Goal: Transaction & Acquisition: Obtain resource

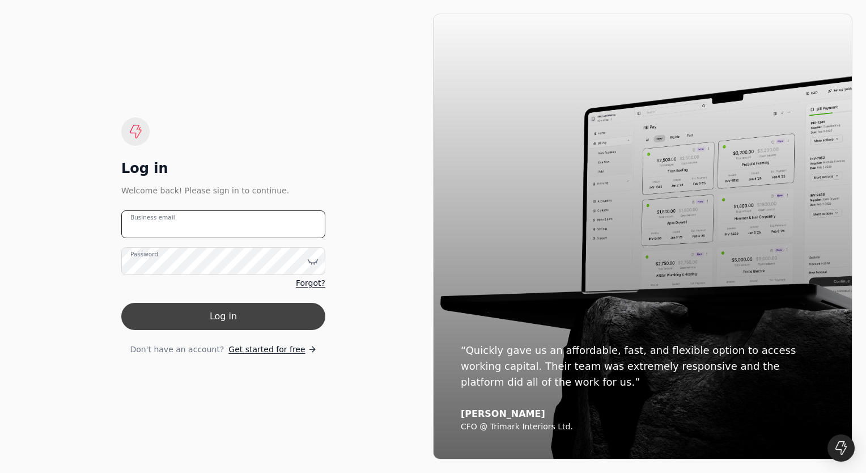
type email "[PERSON_NAME][EMAIL_ADDRESS][PERSON_NAME][DOMAIN_NAME]"
click at [208, 318] on button "Log in" at bounding box center [223, 316] width 204 height 27
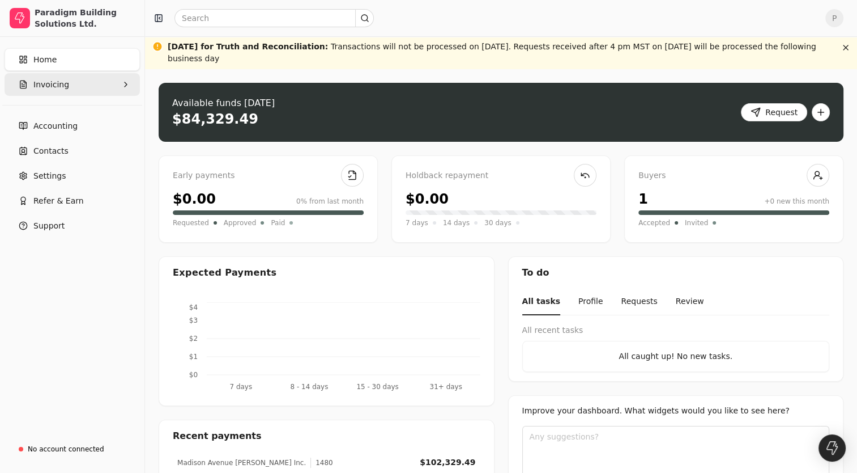
click at [72, 80] on button "Invoicing" at bounding box center [72, 84] width 135 height 23
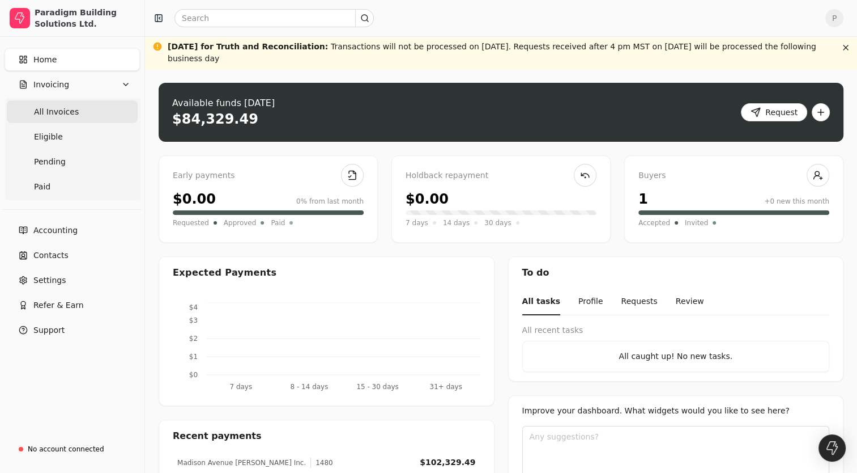
click at [56, 114] on span "All Invoices" at bounding box center [56, 112] width 45 height 12
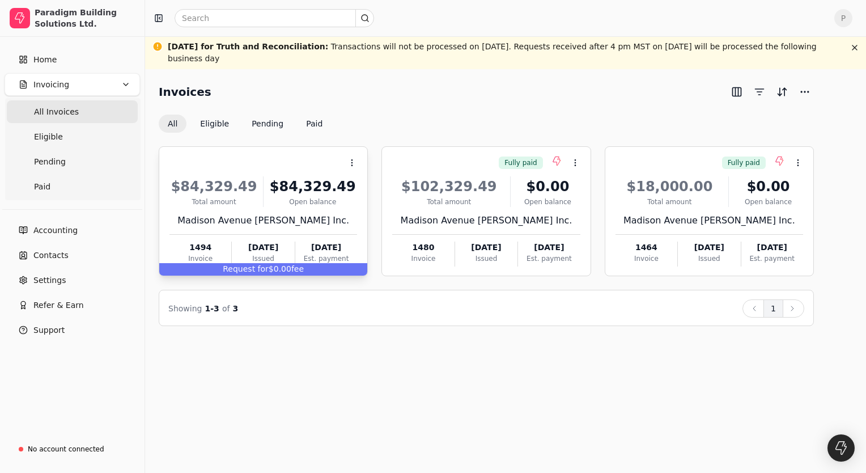
click at [270, 271] on div "Request for $0.00 fee" at bounding box center [263, 269] width 208 height 12
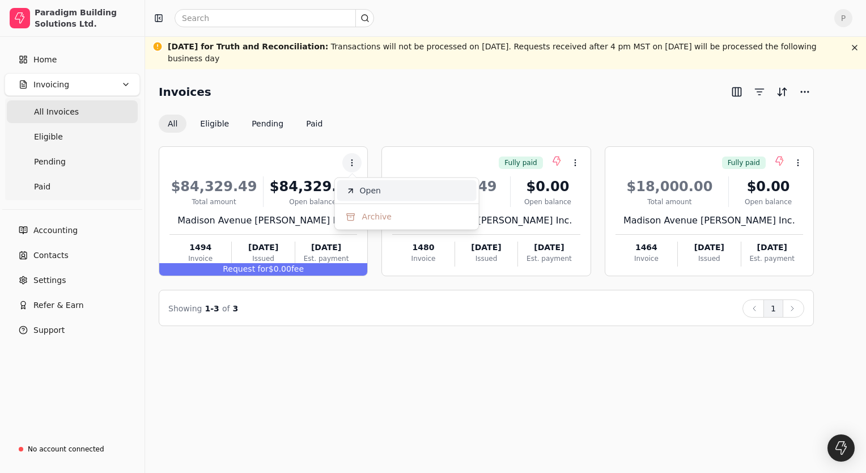
click at [379, 185] on span "Open" at bounding box center [370, 191] width 21 height 12
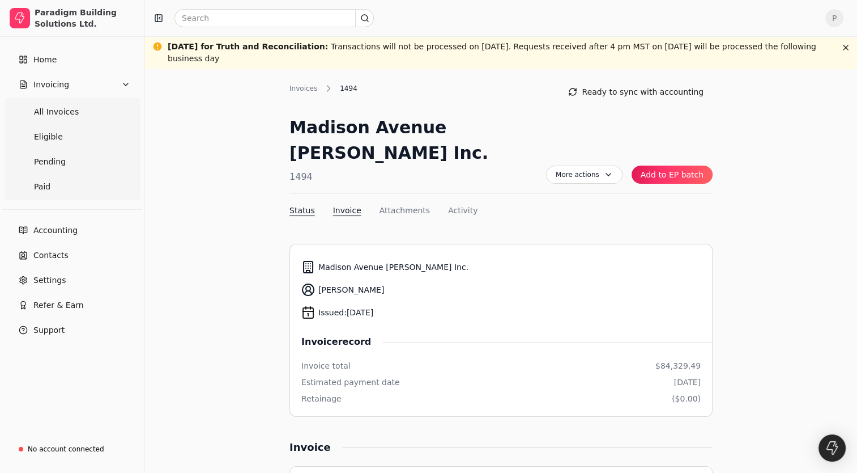
click at [343, 205] on button "Invoice" at bounding box center [347, 211] width 28 height 12
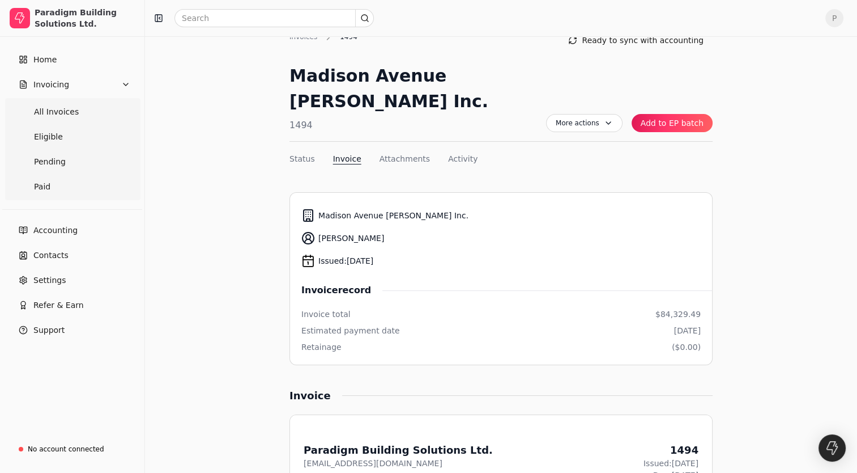
scroll to position [51, 0]
click at [452, 154] on button "Activity" at bounding box center [462, 160] width 29 height 12
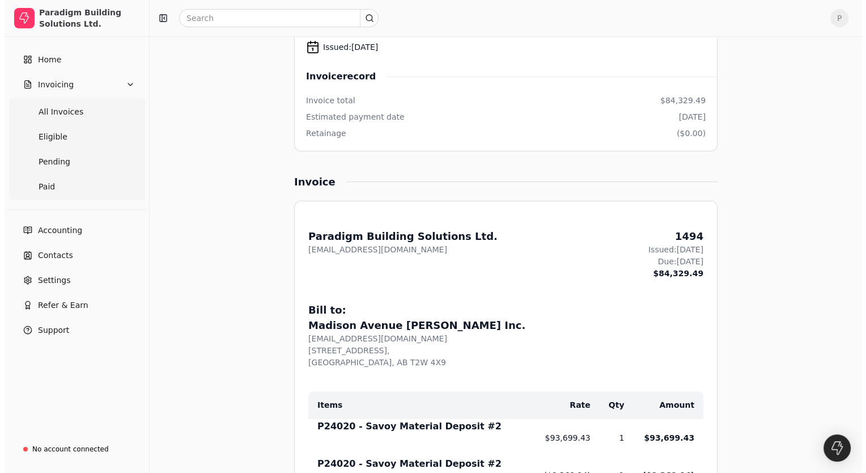
scroll to position [0, 0]
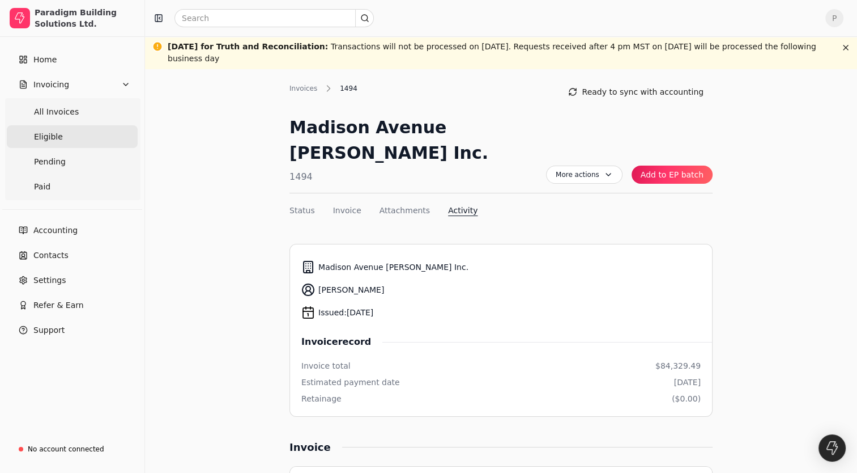
click at [49, 138] on span "Eligible" at bounding box center [48, 137] width 29 height 12
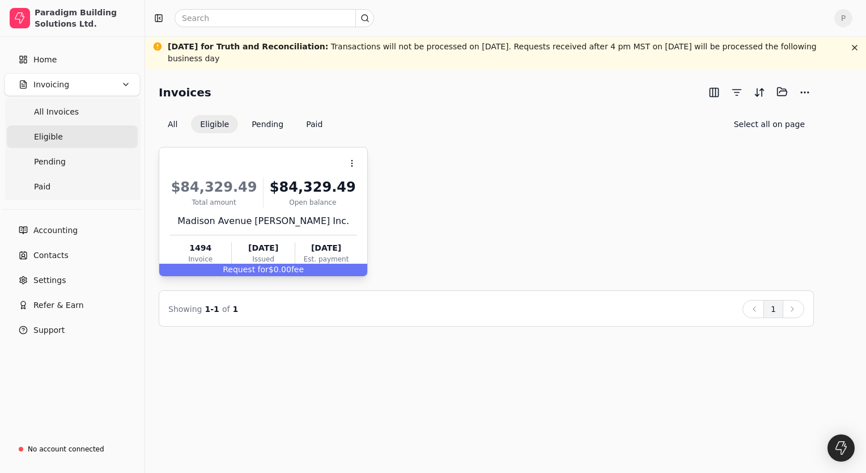
click at [245, 265] on span "Request for" at bounding box center [246, 269] width 46 height 9
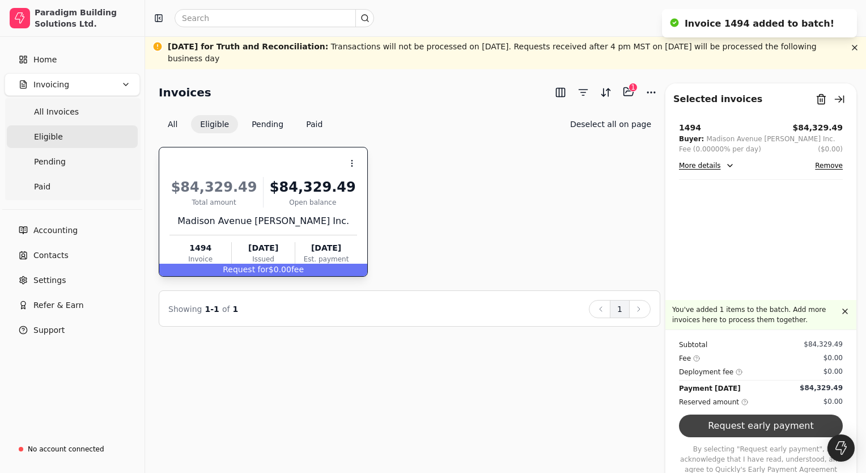
click at [755, 437] on button "Request early payment" at bounding box center [761, 425] width 164 height 23
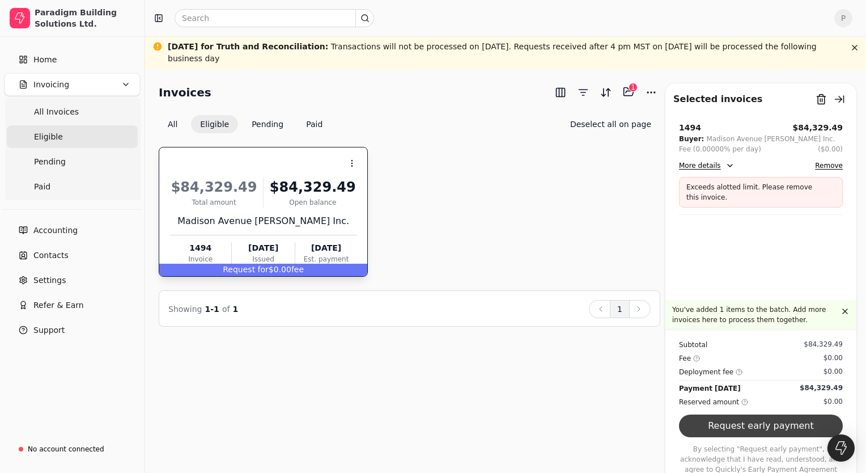
click at [773, 435] on button "Request early payment" at bounding box center [761, 425] width 164 height 23
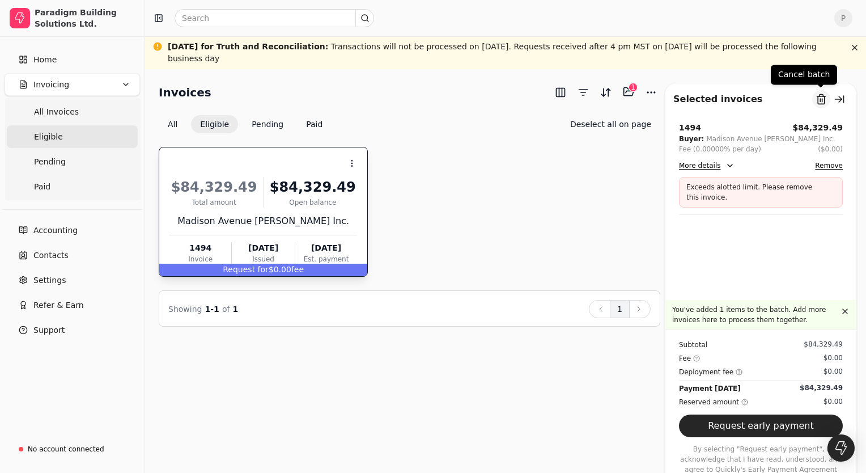
click at [819, 95] on button "Remove from batch" at bounding box center [821, 99] width 18 height 18
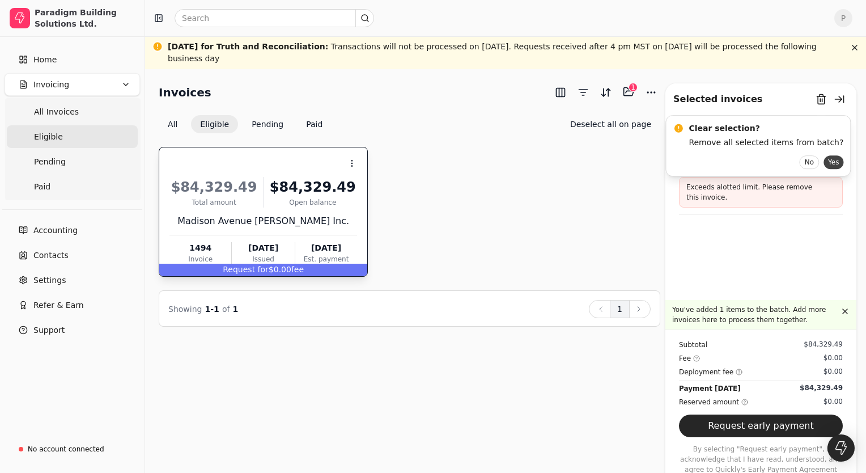
click at [823, 164] on button "Yes" at bounding box center [833, 162] width 20 height 14
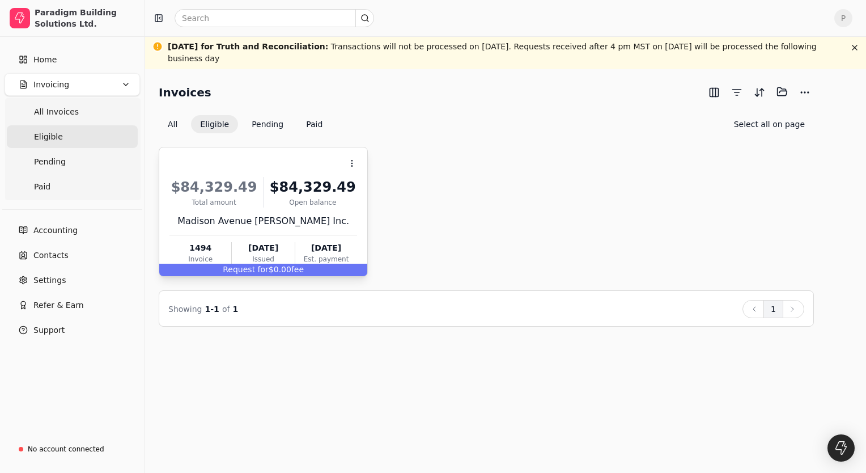
click at [263, 270] on span "Request for" at bounding box center [246, 269] width 46 height 9
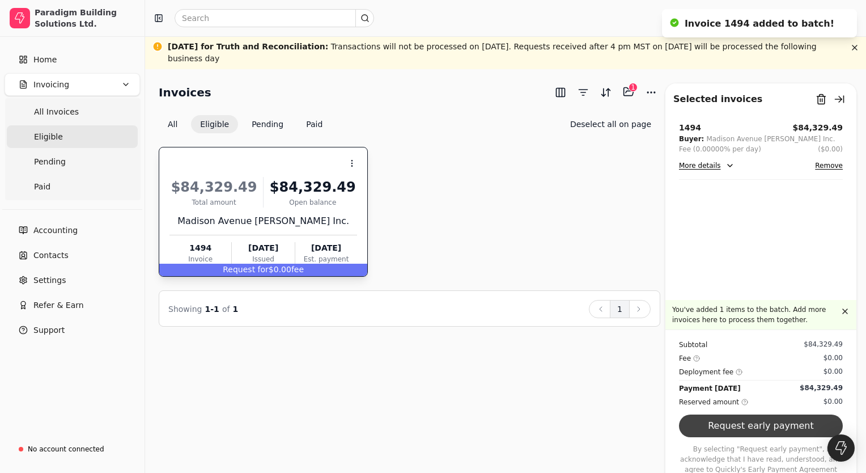
click at [773, 437] on button "Request early payment" at bounding box center [761, 425] width 164 height 23
